Goal: Information Seeking & Learning: Learn about a topic

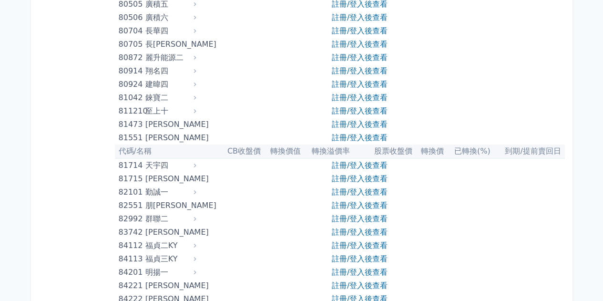
scroll to position [5630, 0]
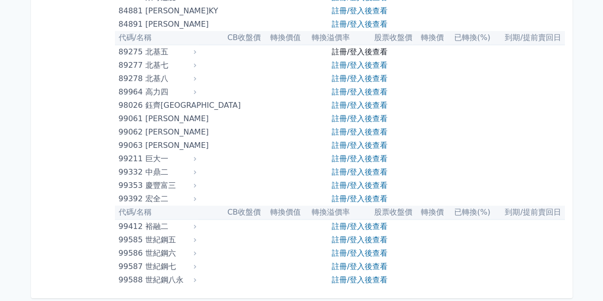
drag, startPoint x: 377, startPoint y: 44, endPoint x: 375, endPoint y: 53, distance: 9.2
click at [378, 50] on link "註冊/登入後查看" at bounding box center [360, 51] width 56 height 9
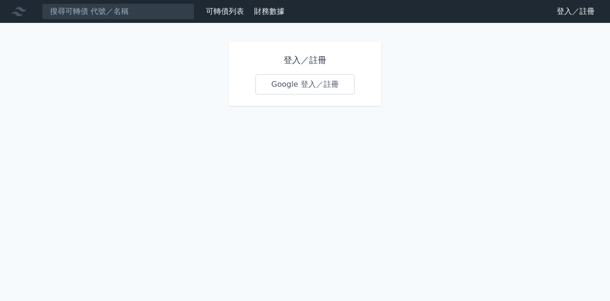
click at [313, 82] on link "Google 登入／註冊" at bounding box center [304, 84] width 99 height 20
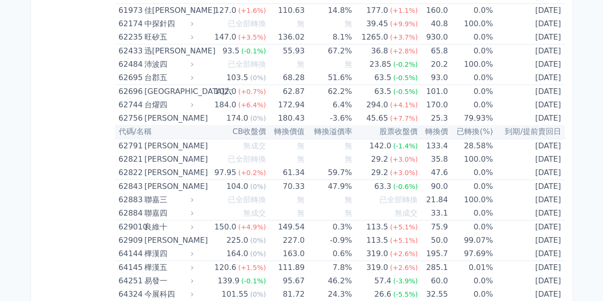
scroll to position [4002, 0]
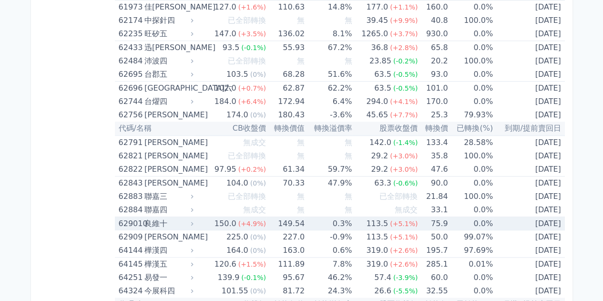
click at [165, 217] on div "良維十" at bounding box center [167, 223] width 47 height 13
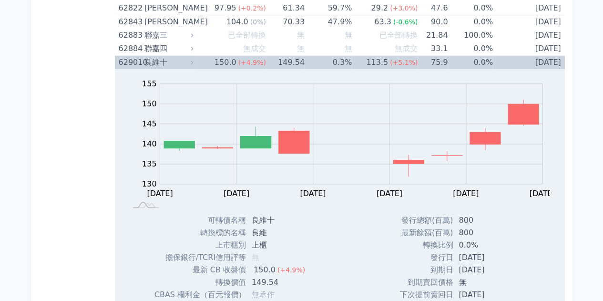
scroll to position [4240, 0]
